Goal: Task Accomplishment & Management: Manage account settings

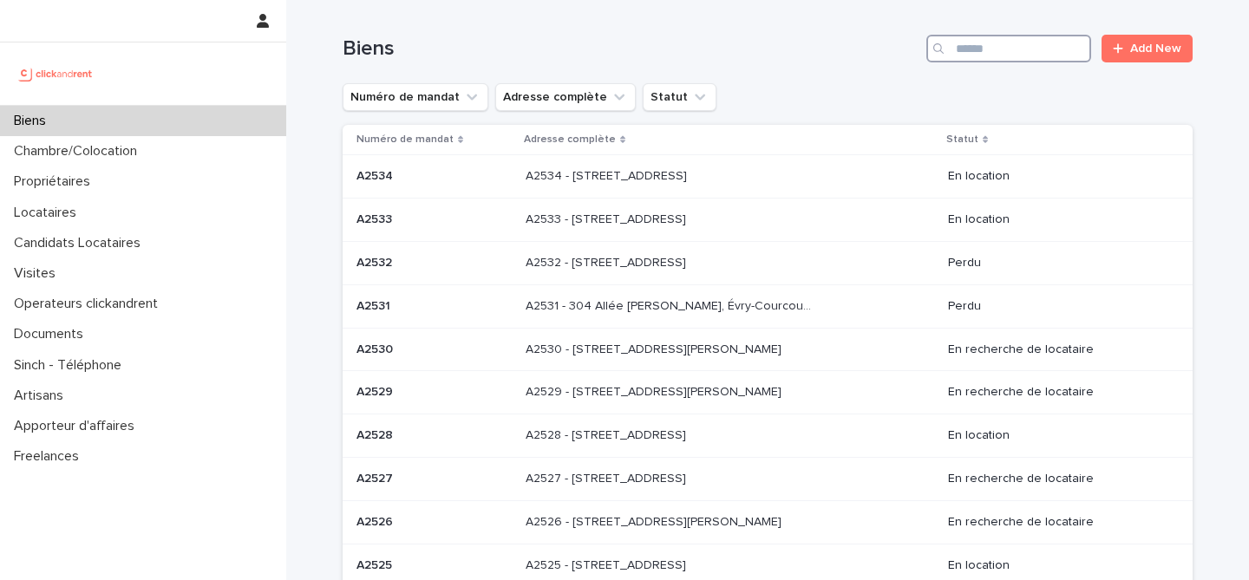
click at [973, 47] on input "Search" at bounding box center [1008, 49] width 165 height 28
type input "*****"
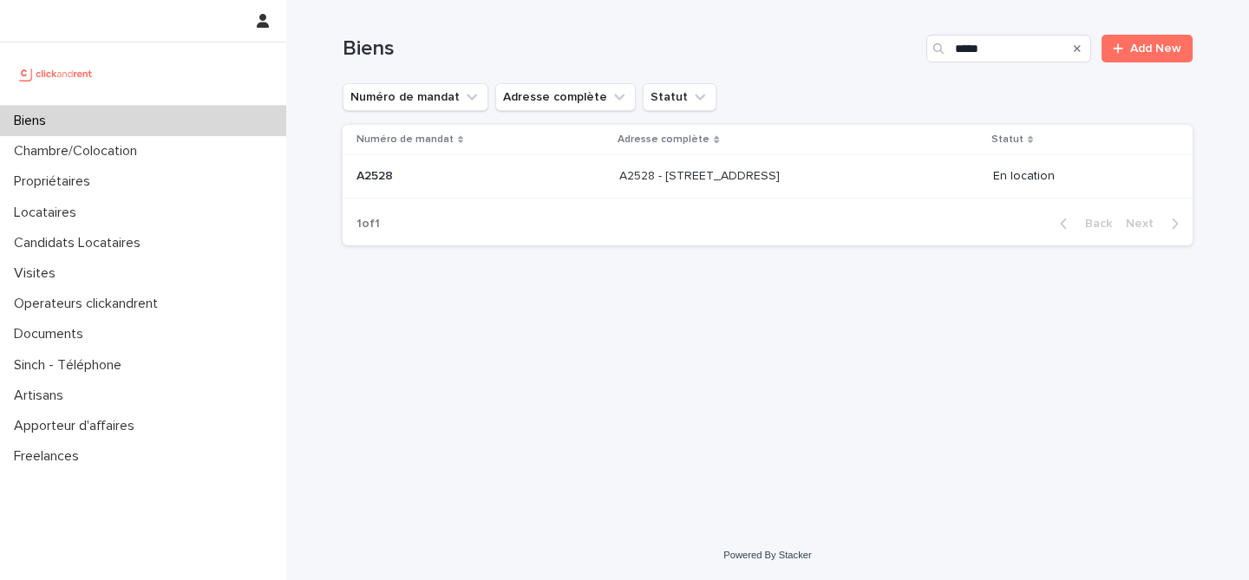
click at [876, 186] on div "A2528 - [STREET_ADDRESS] - [STREET_ADDRESS]" at bounding box center [799, 176] width 360 height 29
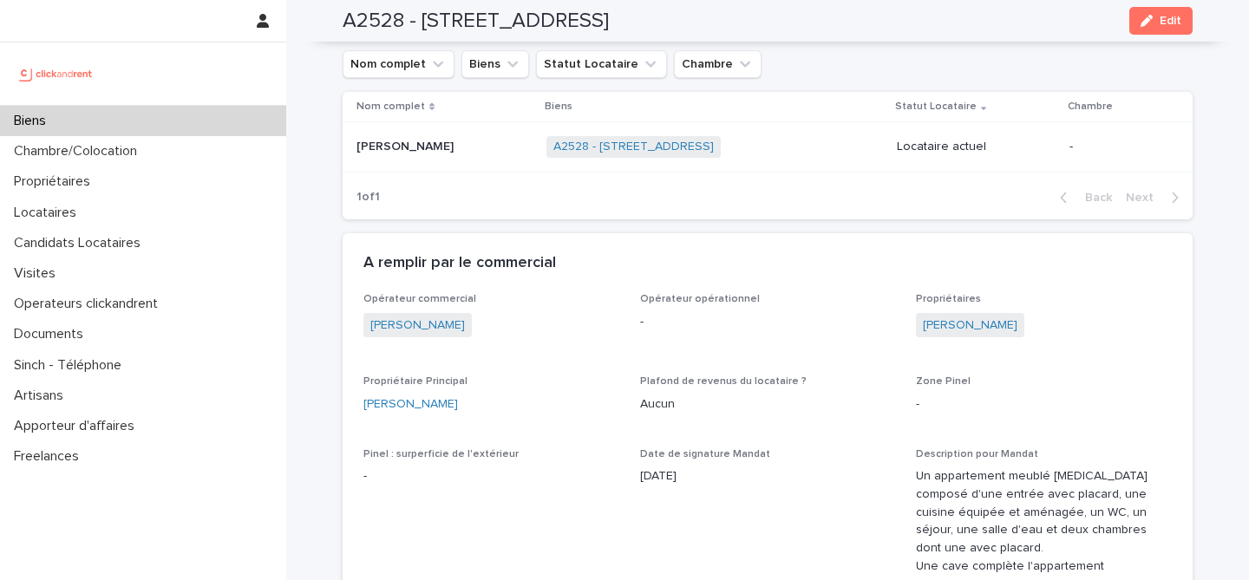
scroll to position [694, 0]
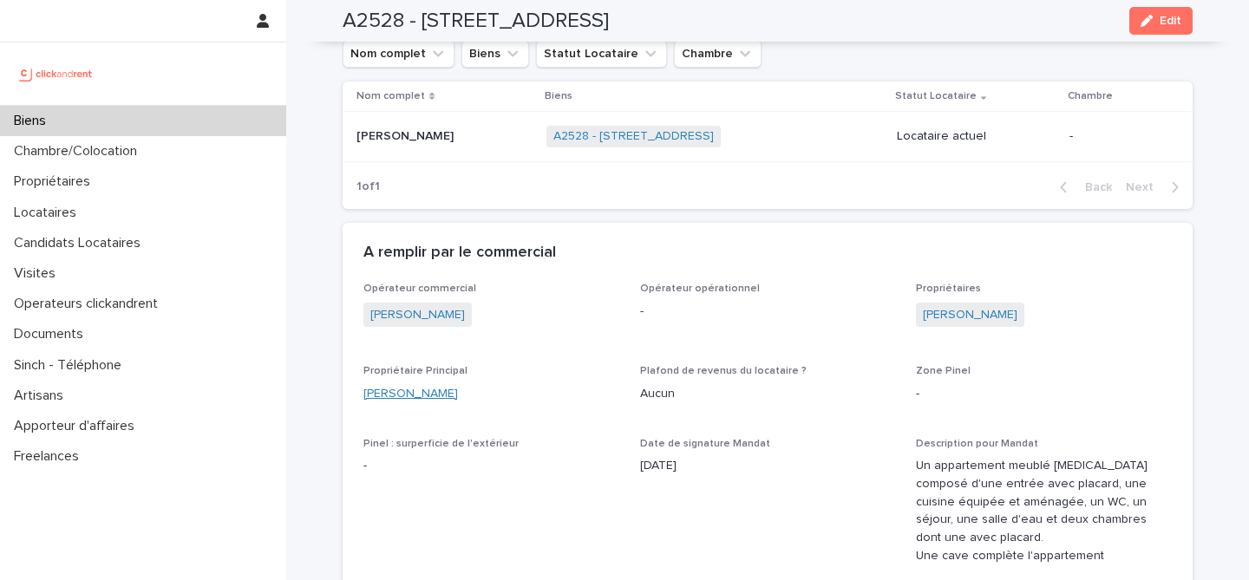
click at [427, 397] on link "[PERSON_NAME]" at bounding box center [410, 394] width 95 height 18
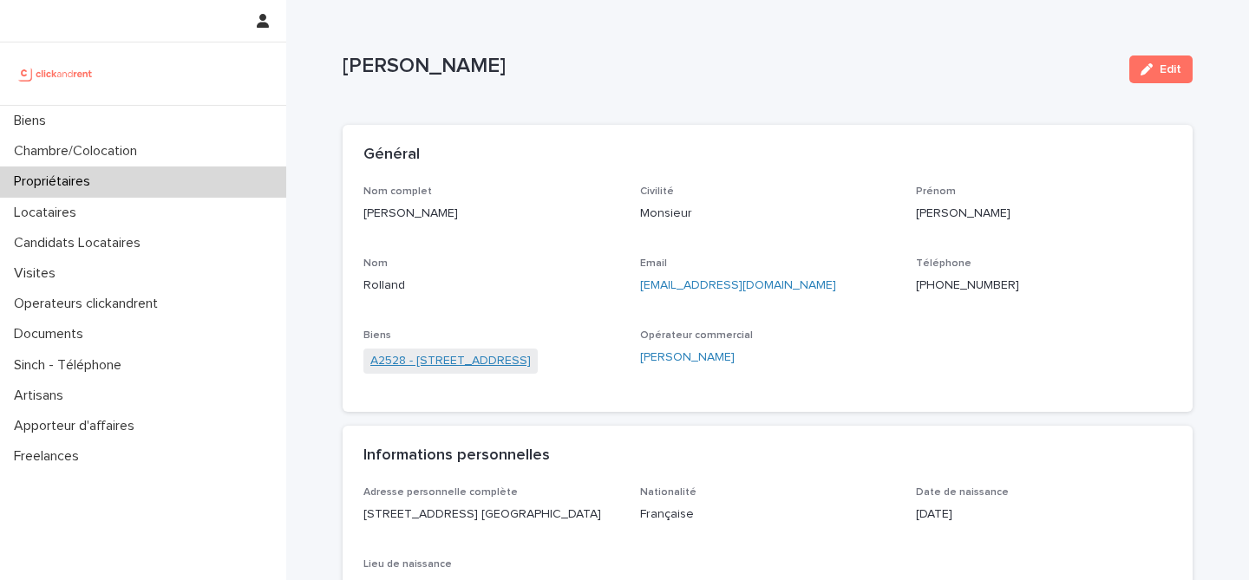
click at [478, 357] on link "A2528 - [STREET_ADDRESS]" at bounding box center [450, 361] width 160 height 18
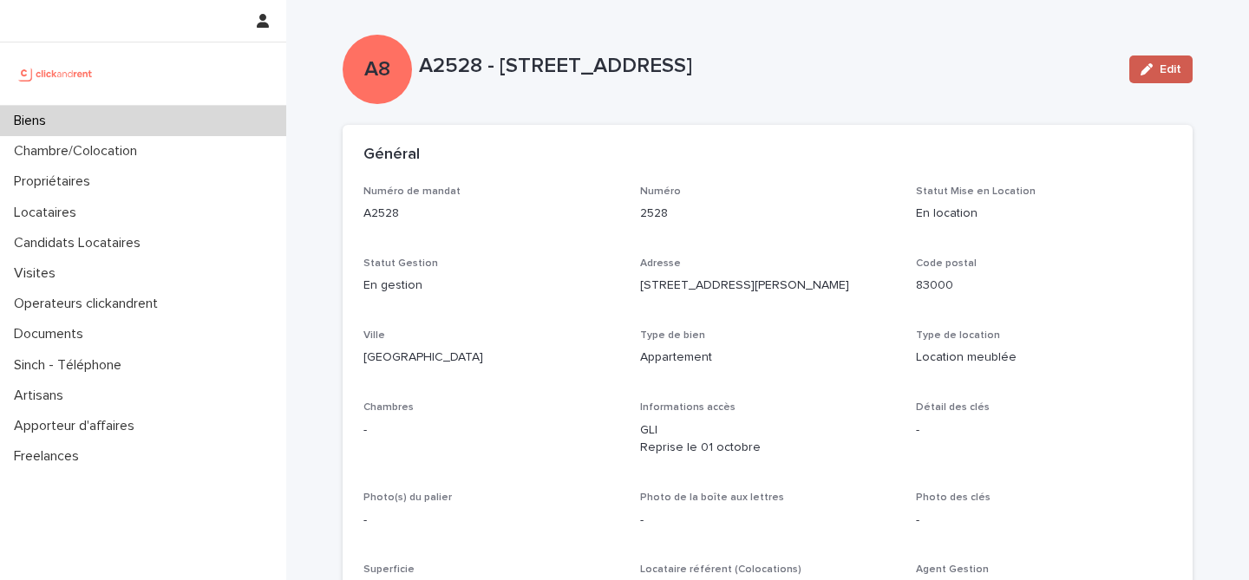
click at [1161, 68] on span "Edit" at bounding box center [1171, 69] width 22 height 12
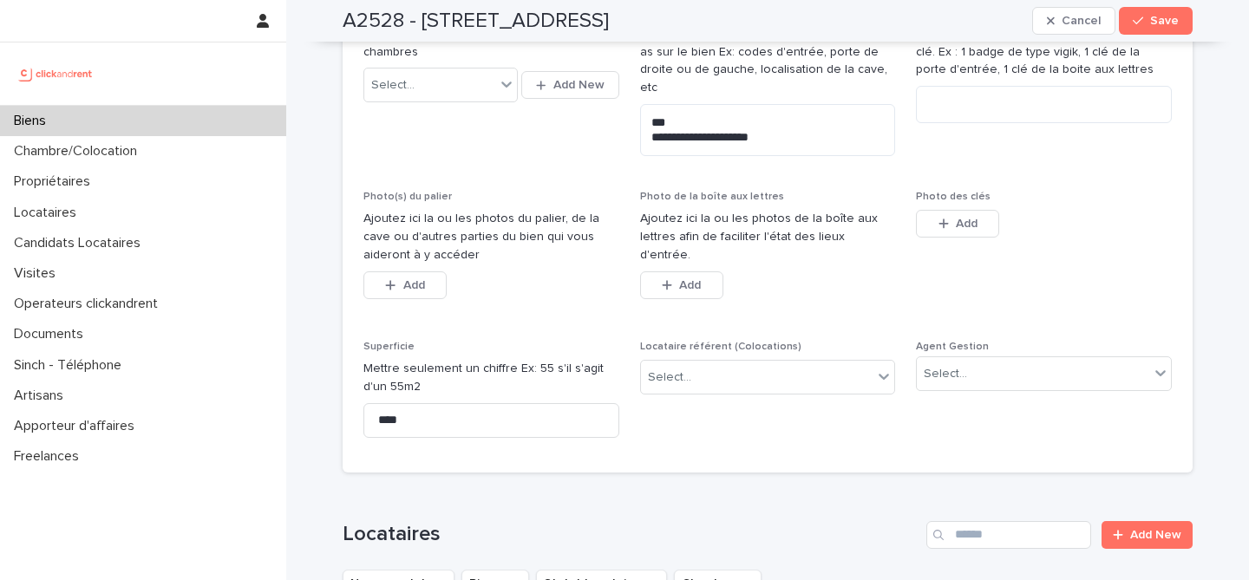
scroll to position [614, 0]
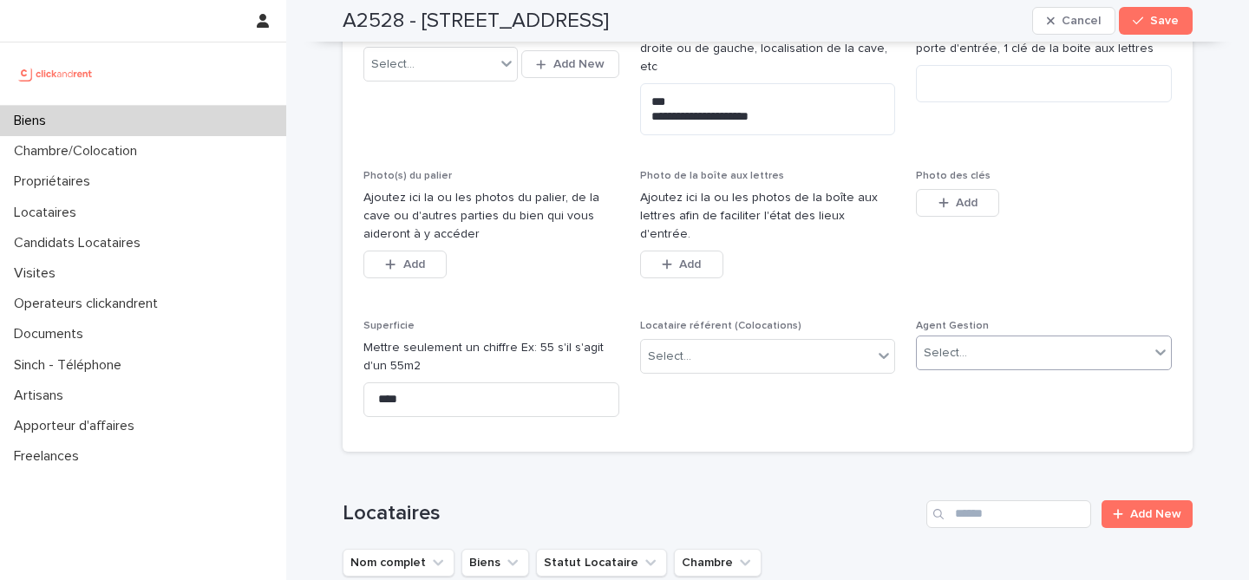
click at [982, 339] on div "Select..." at bounding box center [1033, 353] width 232 height 29
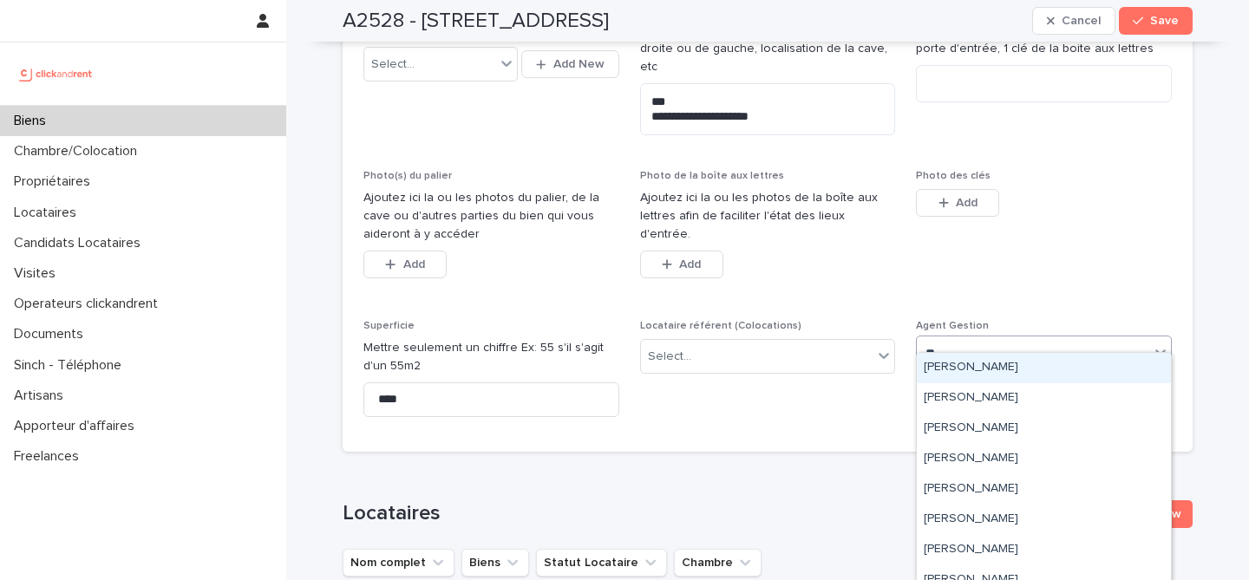
type input "***"
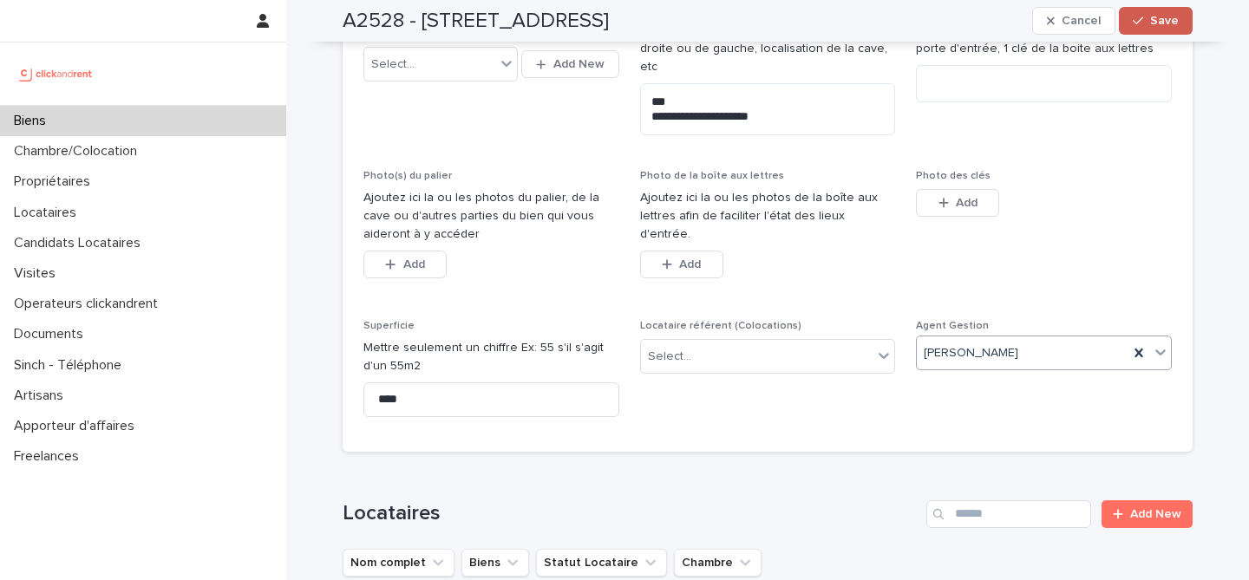
click at [1163, 25] on span "Save" at bounding box center [1164, 21] width 29 height 12
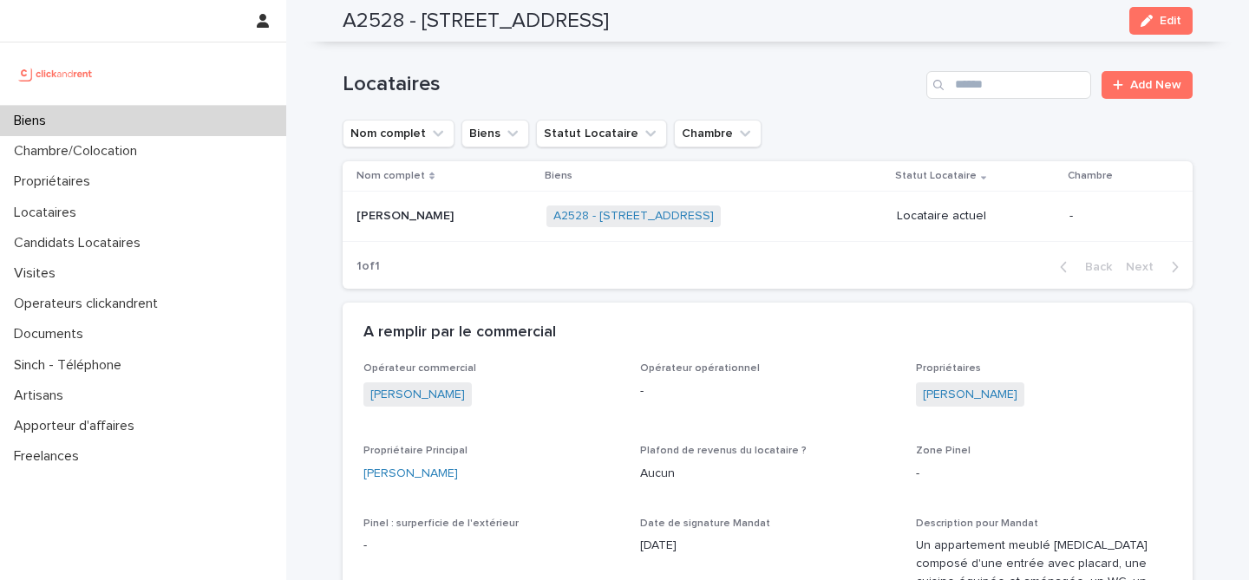
scroll to position [0, 0]
